Goal: Find specific page/section: Find specific page/section

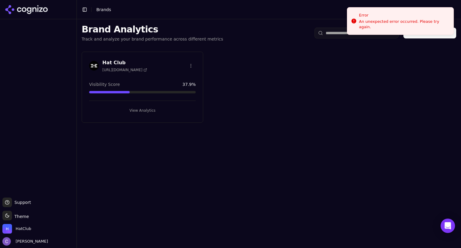
click at [175, 109] on button "View Analytics" at bounding box center [142, 111] width 106 height 10
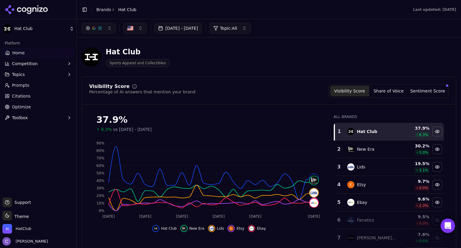
click at [30, 87] on link "Prompts" at bounding box center [38, 85] width 72 height 10
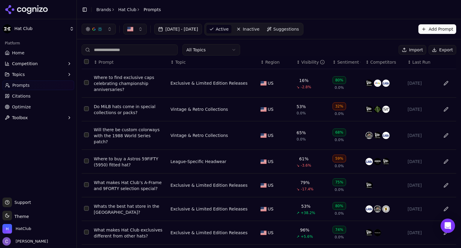
click at [115, 51] on input at bounding box center [130, 49] width 96 height 11
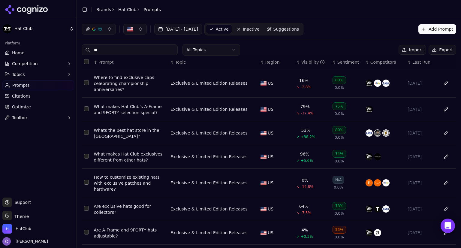
type input "*"
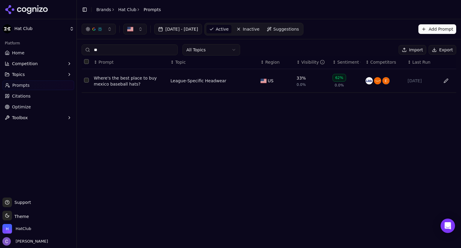
type input "*"
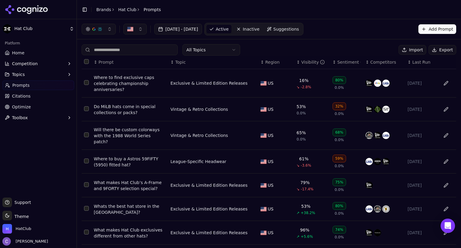
click at [31, 76] on button "Topics" at bounding box center [38, 75] width 72 height 10
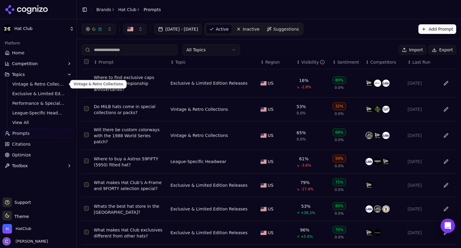
click at [34, 82] on span "Vintage & Retro Collections" at bounding box center [38, 84] width 52 height 6
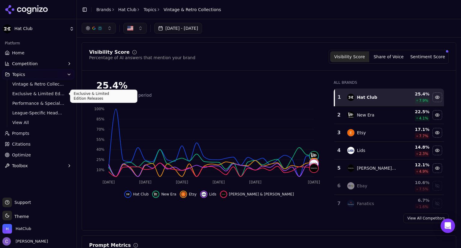
click at [37, 92] on span "Exclusive & Limited Edition Releases" at bounding box center [38, 94] width 52 height 6
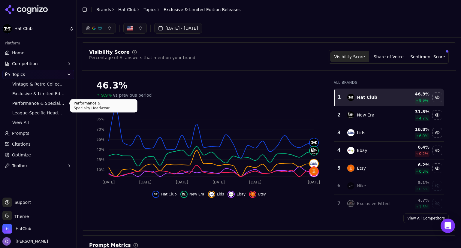
click at [43, 102] on span "Performance & Specialty Headwear" at bounding box center [38, 103] width 52 height 6
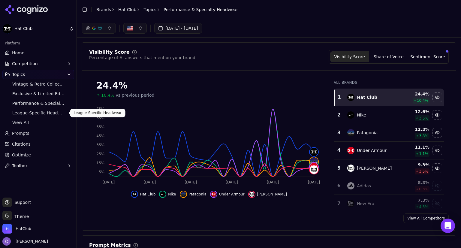
click at [46, 114] on span "League-Specific Headwear" at bounding box center [38, 113] width 52 height 6
